Goal: Transaction & Acquisition: Subscribe to service/newsletter

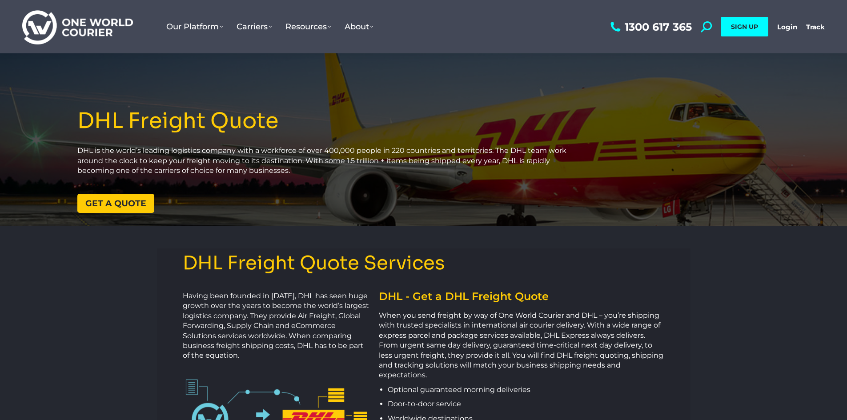
click at [141, 209] on link "Get a quote" at bounding box center [115, 203] width 77 height 19
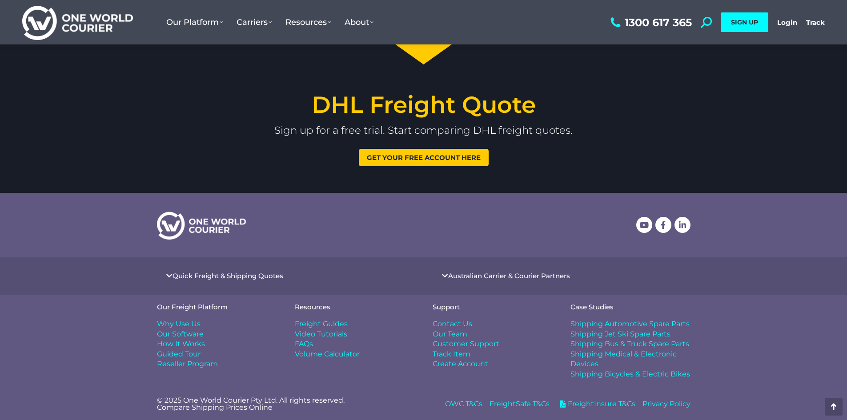
click at [418, 159] on span "Get your free account here" at bounding box center [424, 157] width 114 height 7
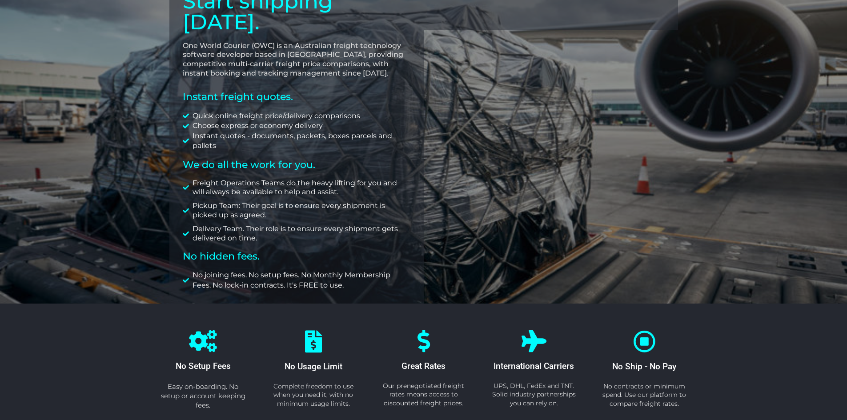
scroll to position [89, 0]
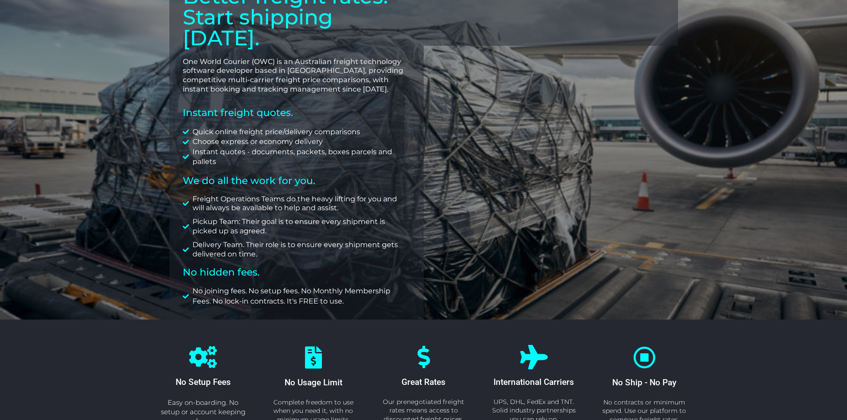
click at [537, 345] on icon at bounding box center [534, 357] width 24 height 24
click at [531, 377] on span "International Carriers" at bounding box center [534, 382] width 80 height 10
click at [534, 345] on icon at bounding box center [534, 357] width 24 height 24
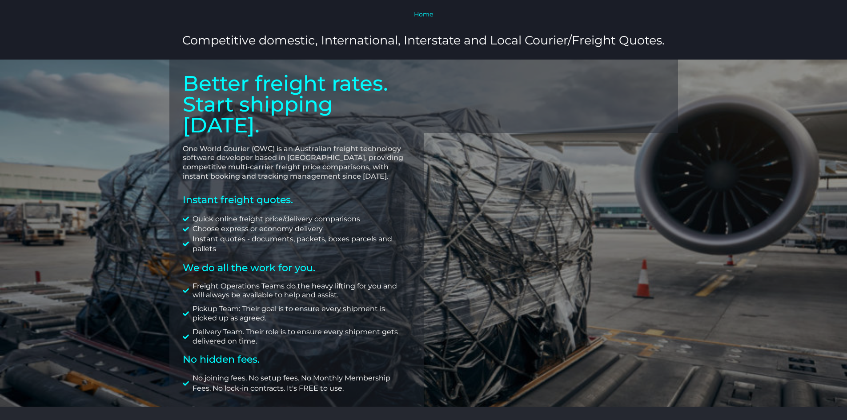
scroll to position [0, 0]
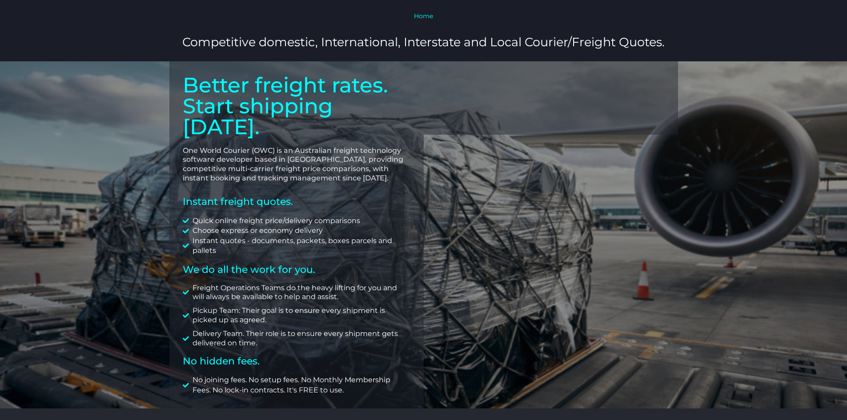
click at [427, 16] on link "Home" at bounding box center [423, 16] width 19 height 8
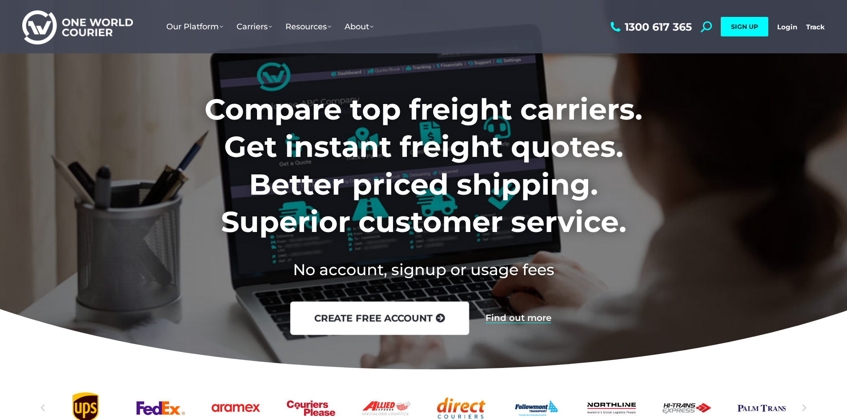
click at [379, 317] on link "create free account" at bounding box center [379, 318] width 179 height 33
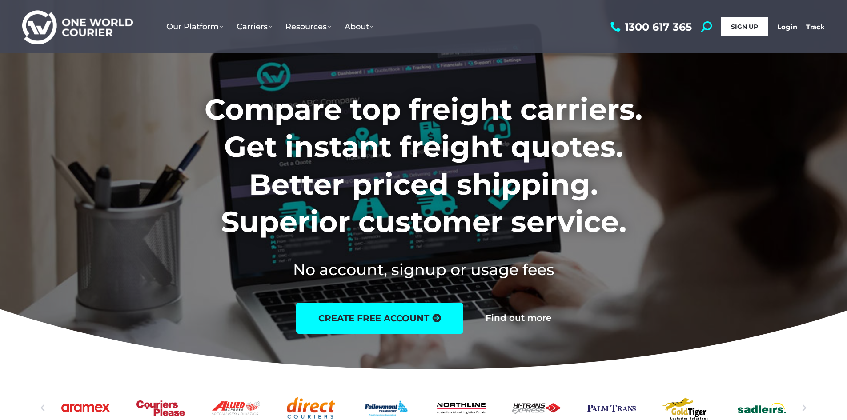
click at [755, 27] on span "SIGN UP" at bounding box center [744, 27] width 27 height 8
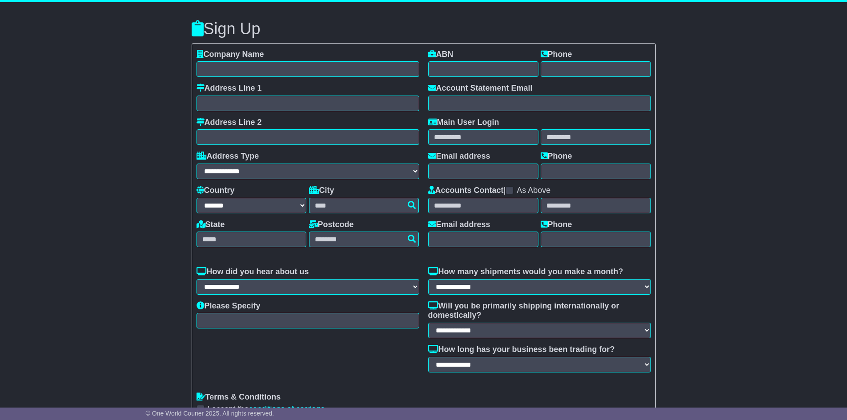
select select "**"
